Goal: Navigation & Orientation: Find specific page/section

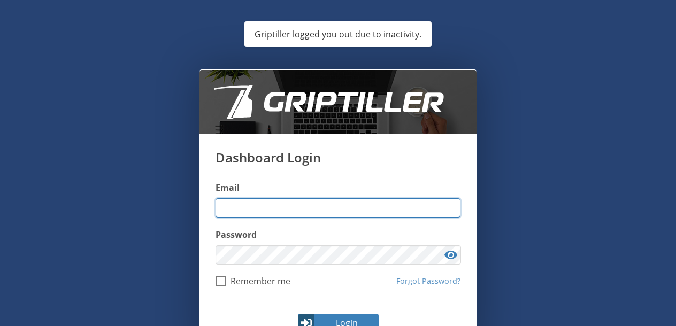
click at [321, 206] on input "email" at bounding box center [337, 207] width 245 height 19
type input "**********"
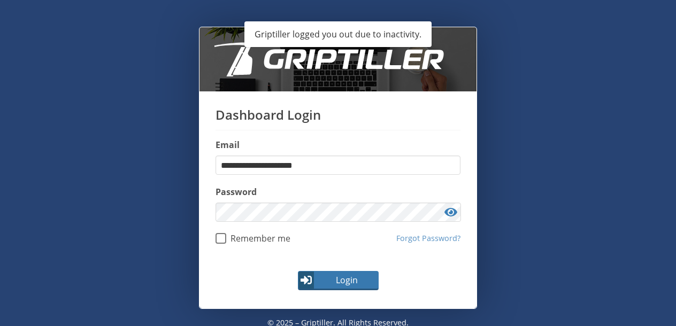
scroll to position [52, 0]
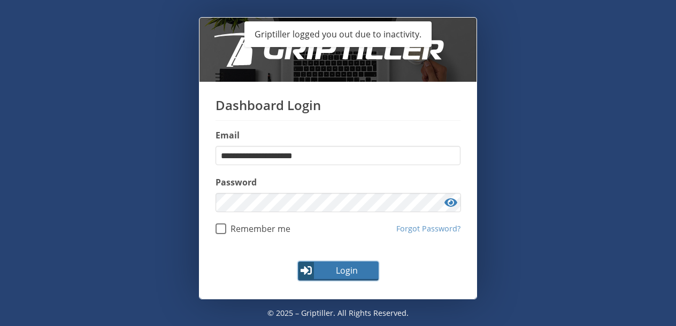
click at [317, 276] on button "Login" at bounding box center [338, 270] width 81 height 19
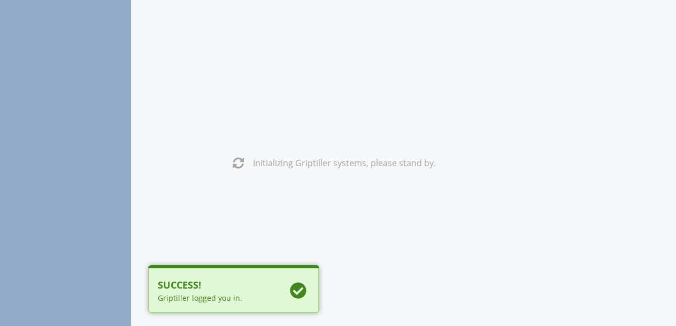
scroll to position [0, 0]
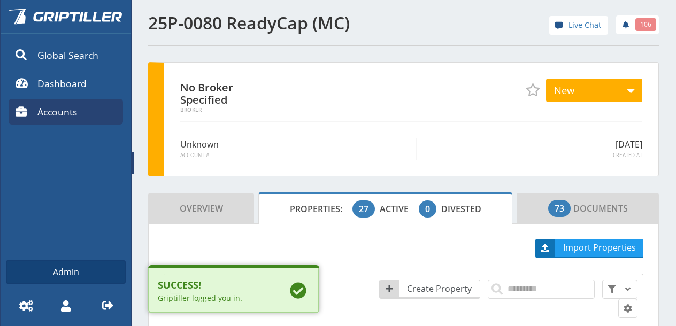
click at [131, 161] on link at bounding box center [133, 163] width 4 height 326
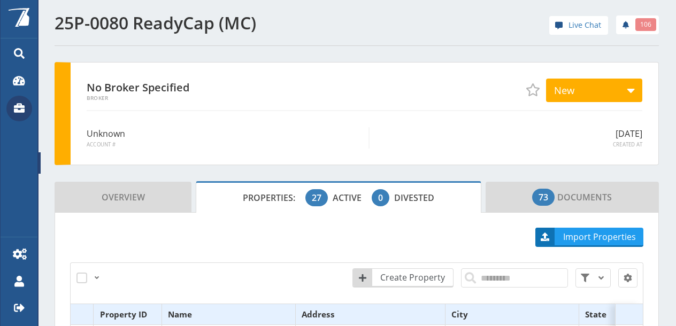
click at [22, 108] on icon at bounding box center [19, 108] width 11 height 10
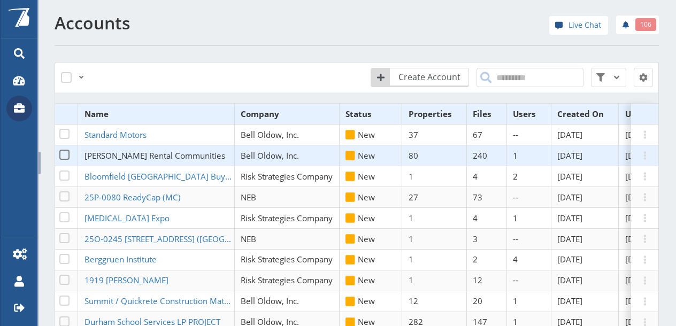
click at [124, 153] on span "[PERSON_NAME] Rental Communities" at bounding box center [154, 155] width 141 height 11
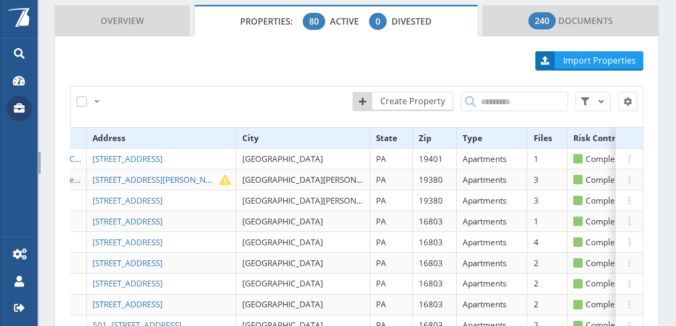
scroll to position [0, 217]
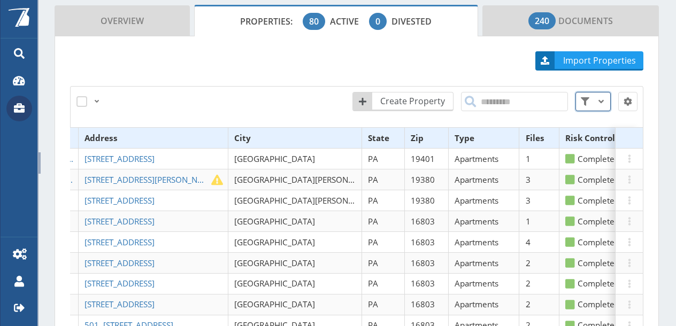
click at [596, 95] on span at bounding box center [601, 101] width 13 height 13
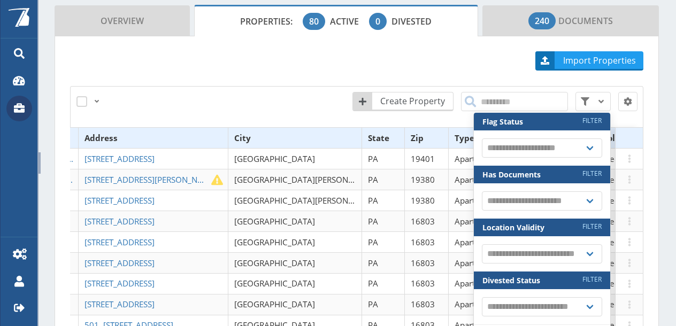
click at [233, 92] on div "All Just this page None" at bounding box center [188, 100] width 229 height 17
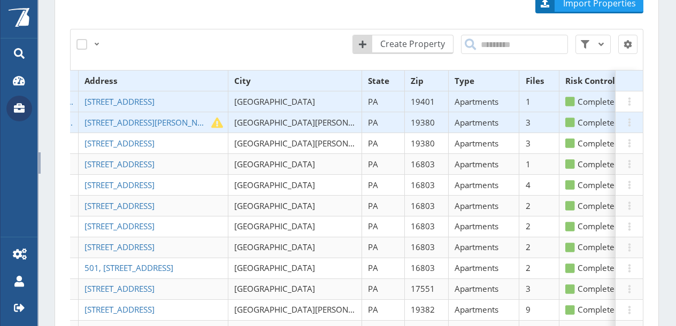
scroll to position [247, 0]
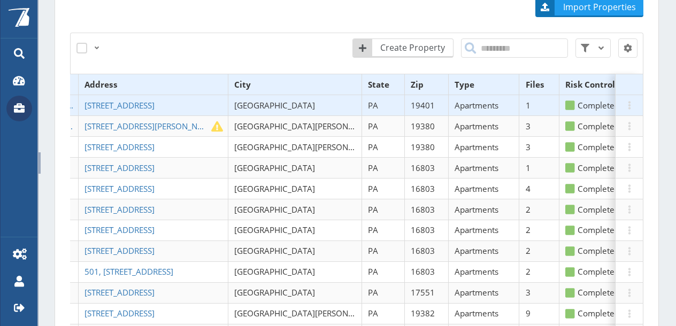
click at [519, 74] on th "Files" at bounding box center [539, 84] width 40 height 21
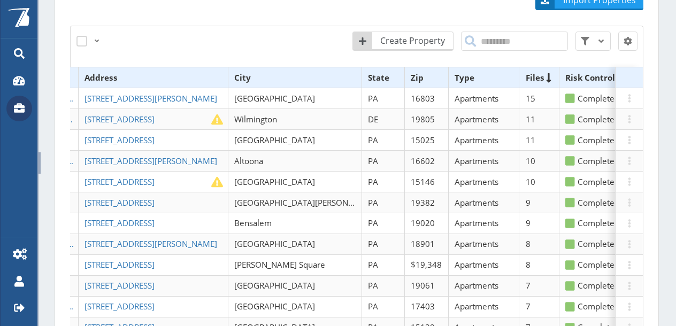
scroll to position [251, 0]
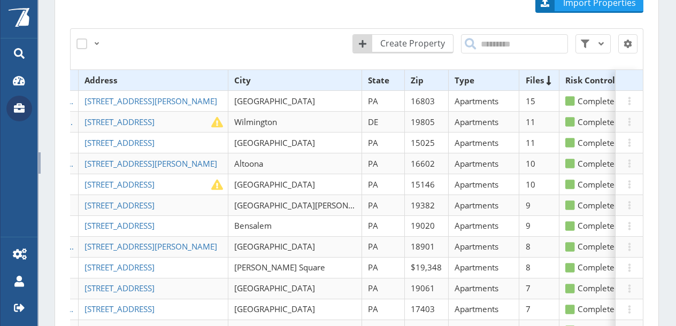
click at [245, 33] on div "All Just this page None" at bounding box center [190, 44] width 240 height 32
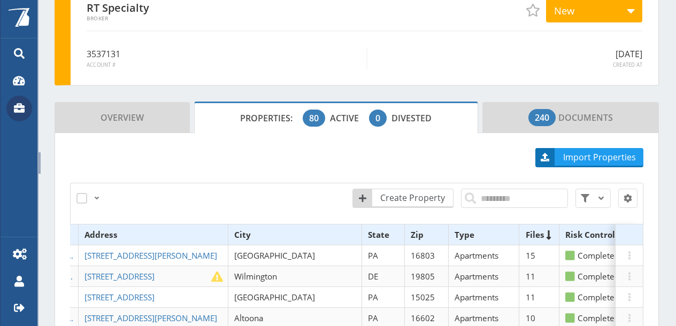
scroll to position [91, 0]
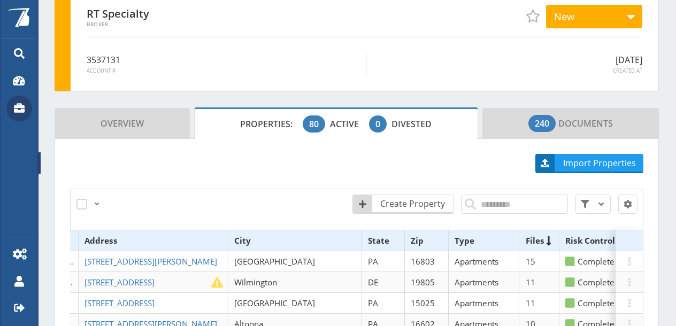
click at [12, 107] on span at bounding box center [19, 109] width 26 height 26
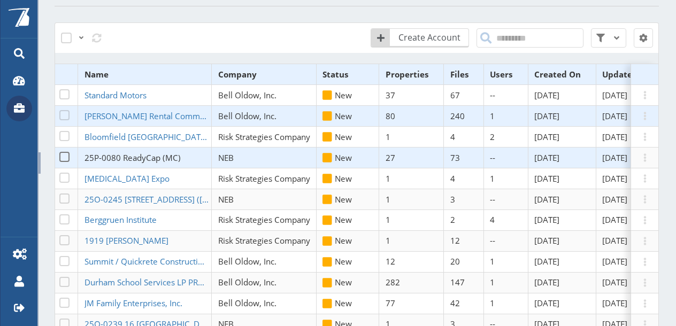
scroll to position [37, 0]
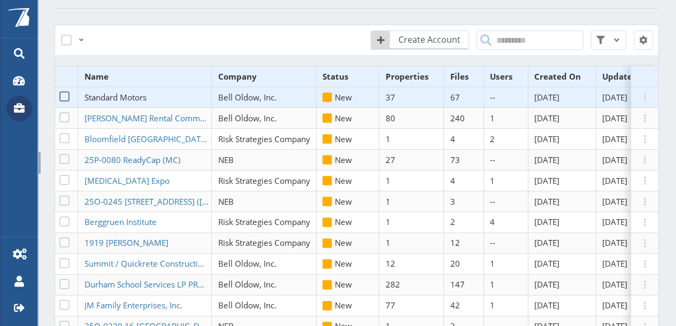
click at [132, 95] on span "Standard Motors" at bounding box center [115, 97] width 62 height 11
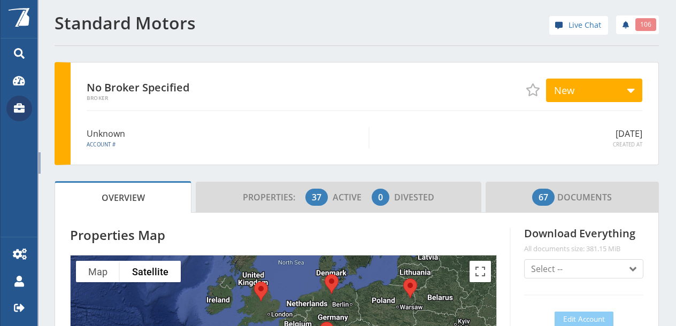
scroll to position [53, 0]
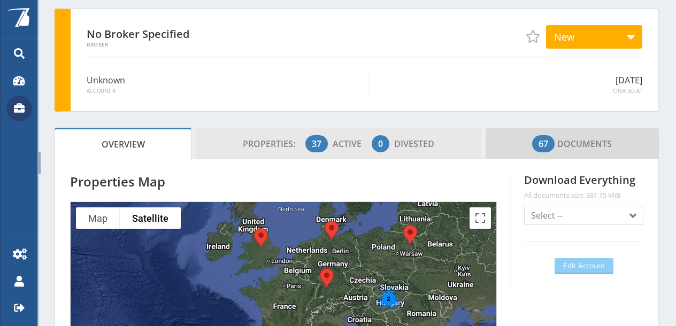
click at [321, 145] on span "37" at bounding box center [316, 143] width 22 height 17
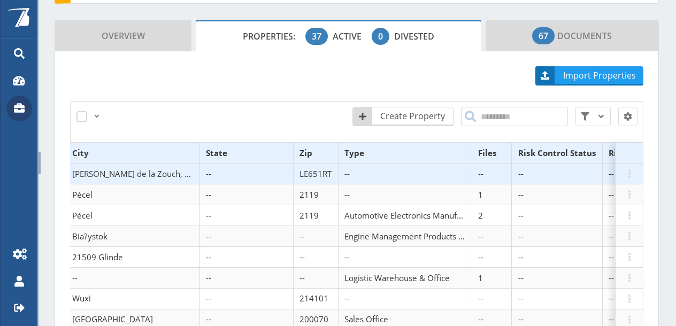
click at [472, 149] on th "Files" at bounding box center [492, 153] width 40 height 21
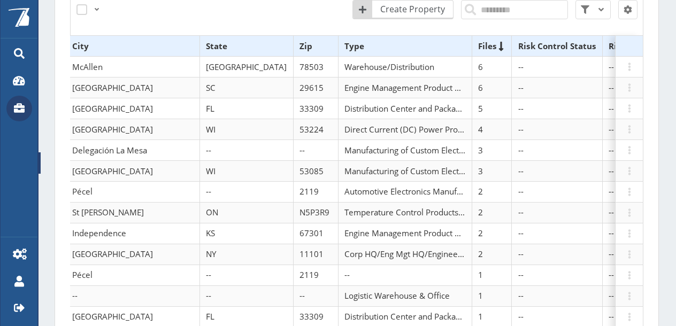
click at [18, 108] on icon at bounding box center [19, 108] width 11 height 10
